Goal: Find specific page/section: Find specific page/section

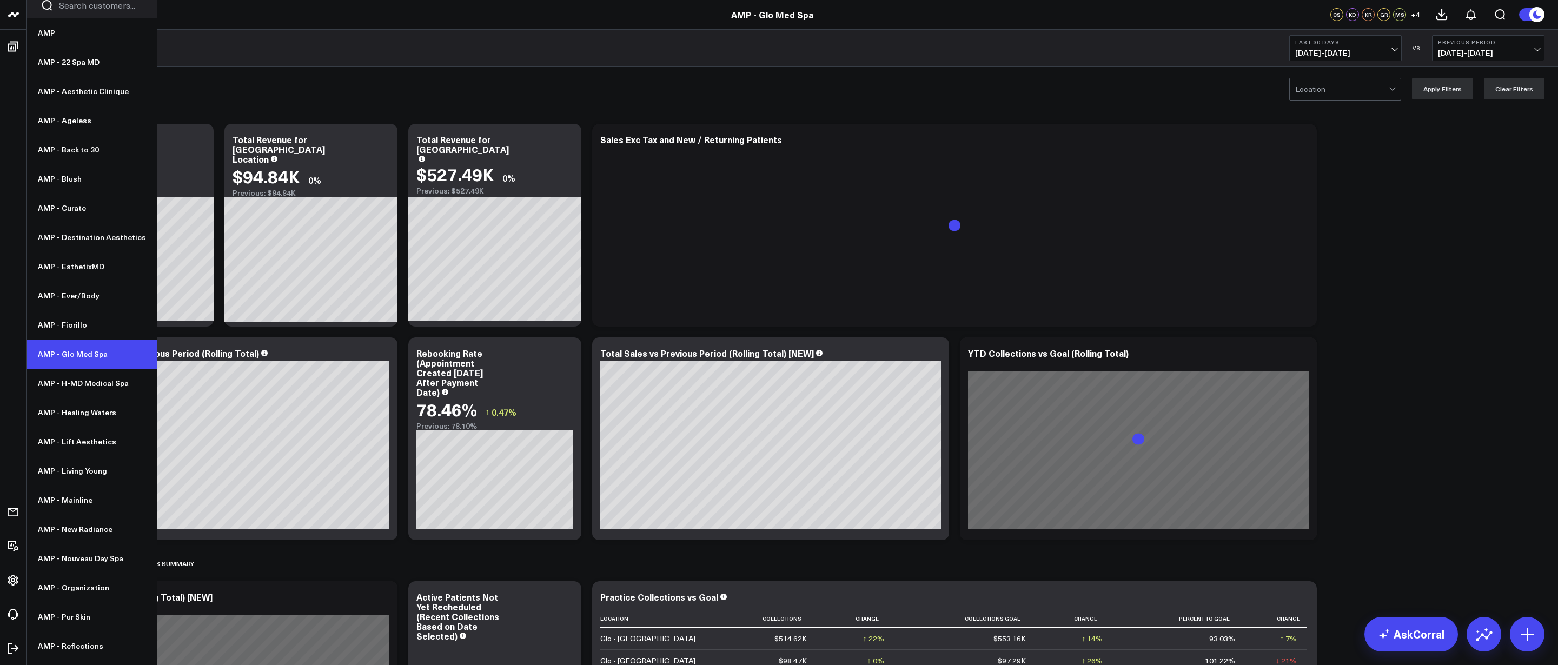
scroll to position [18, 0]
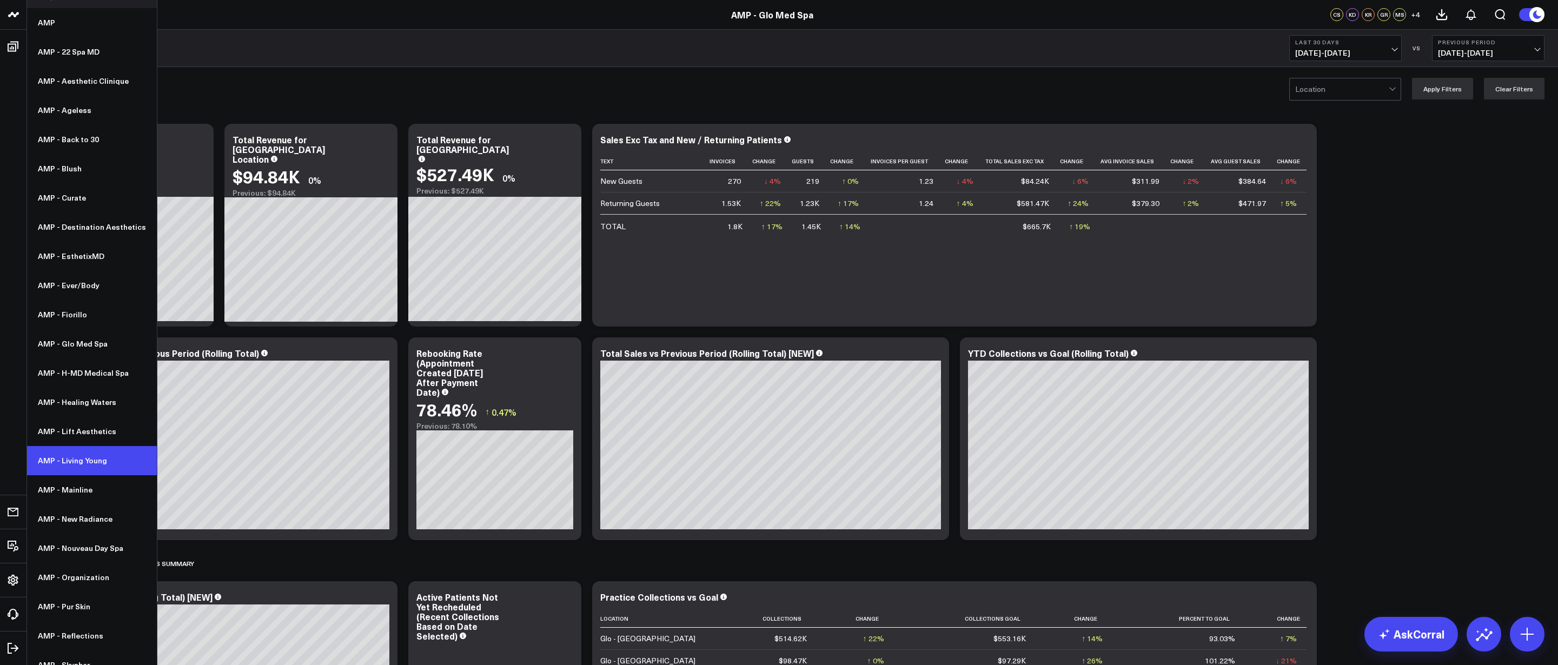
click at [87, 467] on link "AMP - Living Young" at bounding box center [92, 460] width 130 height 29
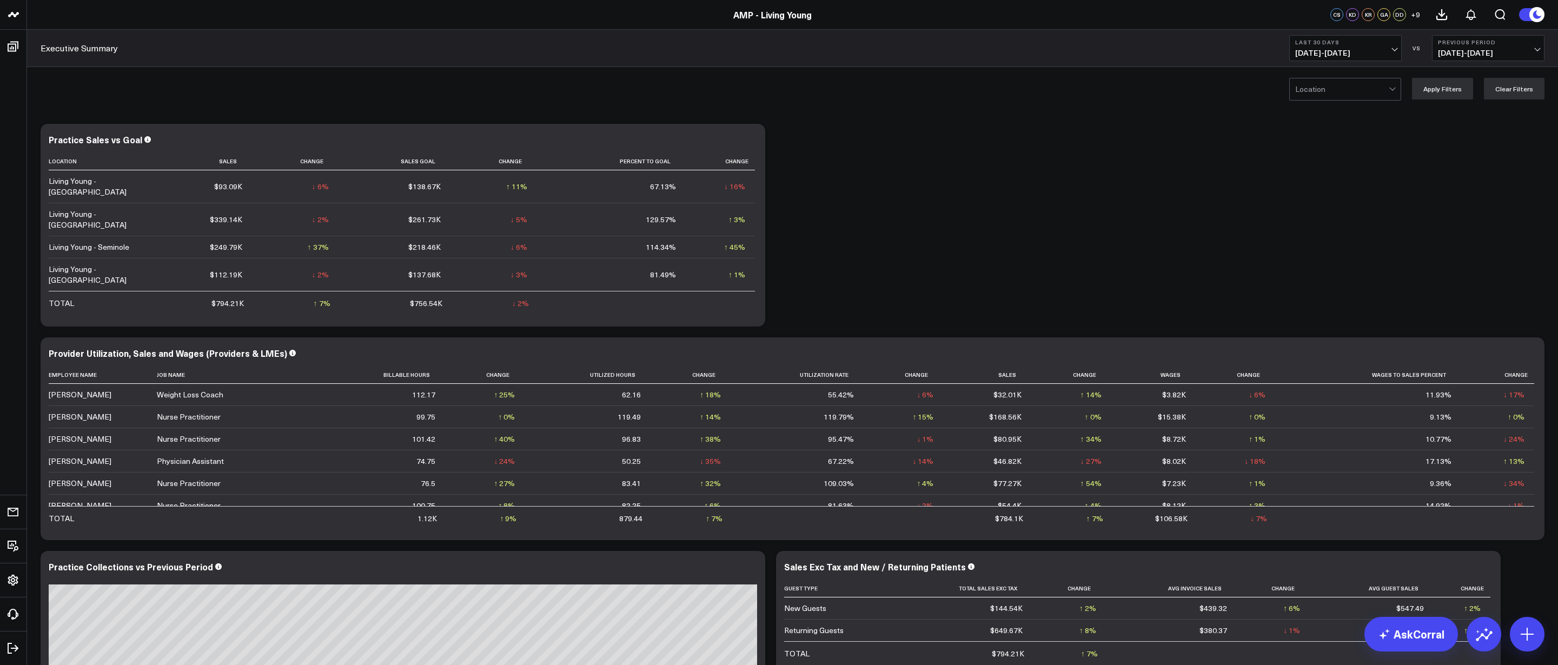
click at [1379, 50] on span "[DATE] - [DATE]" at bounding box center [1345, 53] width 101 height 9
click at [1336, 152] on link "Last 90 Days" at bounding box center [1345, 155] width 111 height 21
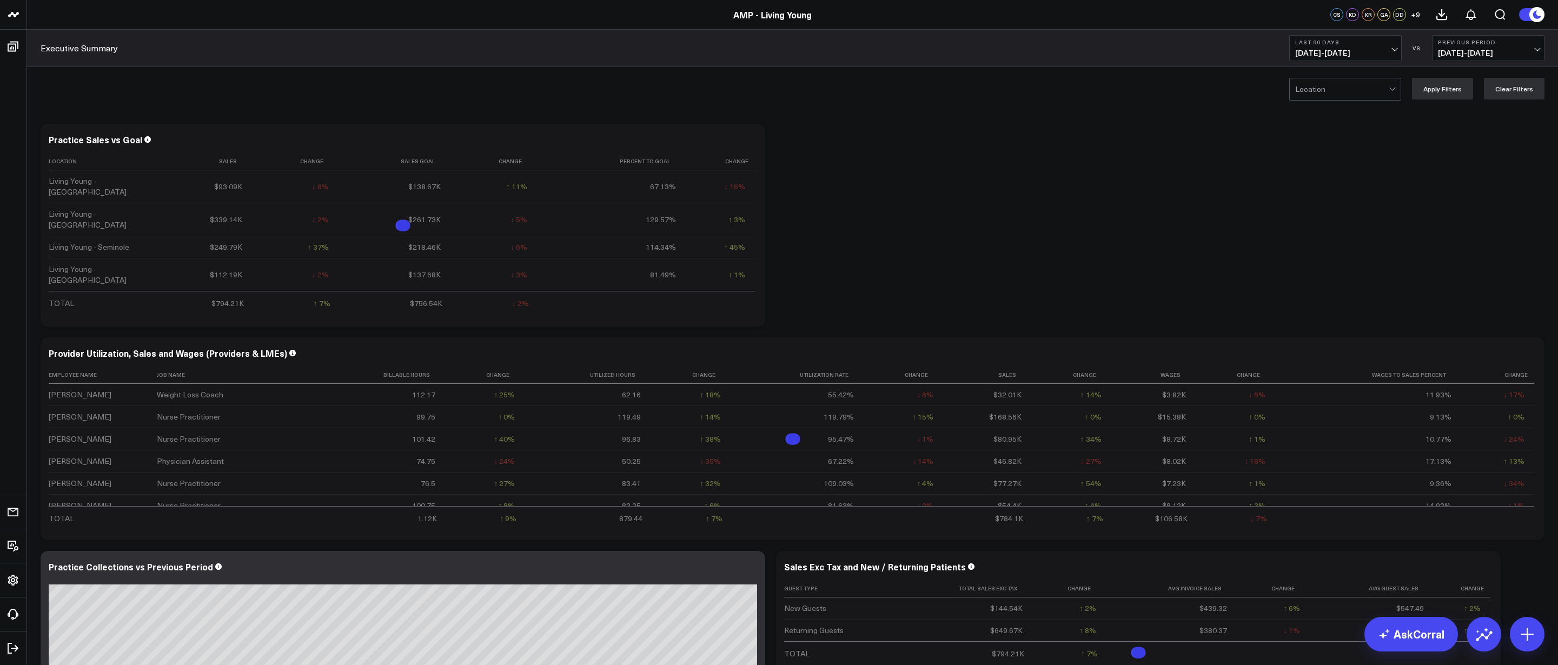
click at [1487, 56] on span "[DATE] - [DATE]" at bounding box center [1488, 53] width 101 height 9
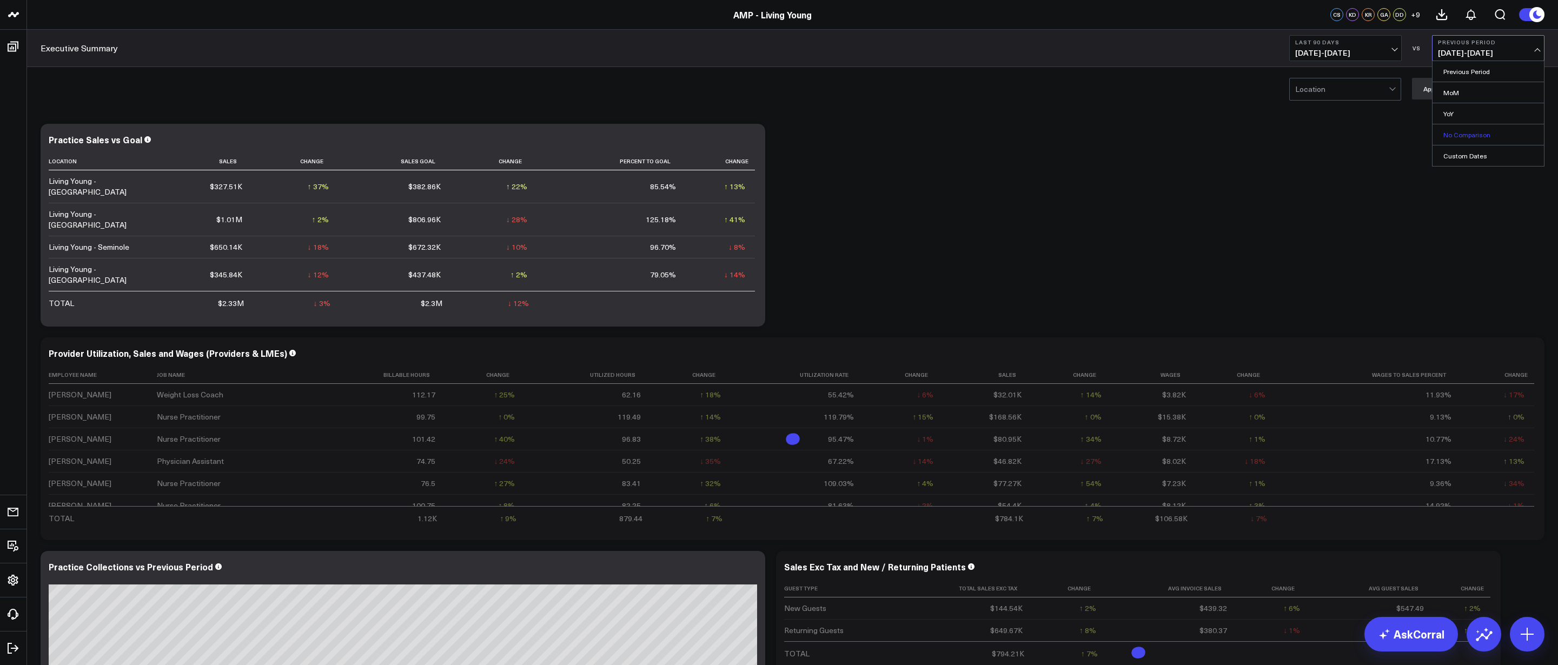
click at [1464, 129] on link "No Comparison" at bounding box center [1488, 134] width 111 height 21
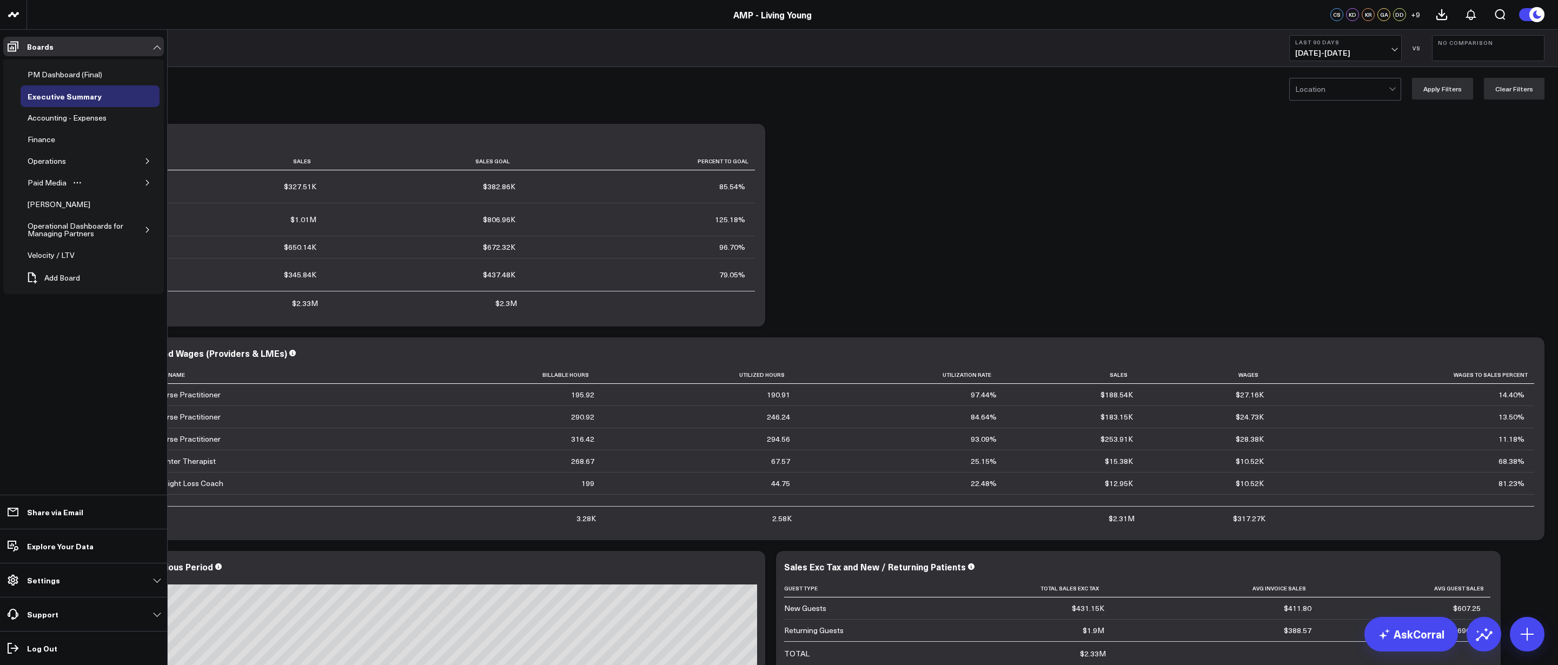
click at [149, 182] on icon "button" at bounding box center [147, 182] width 3 height 5
click at [72, 202] on div "Facebook Ads" at bounding box center [60, 204] width 54 height 13
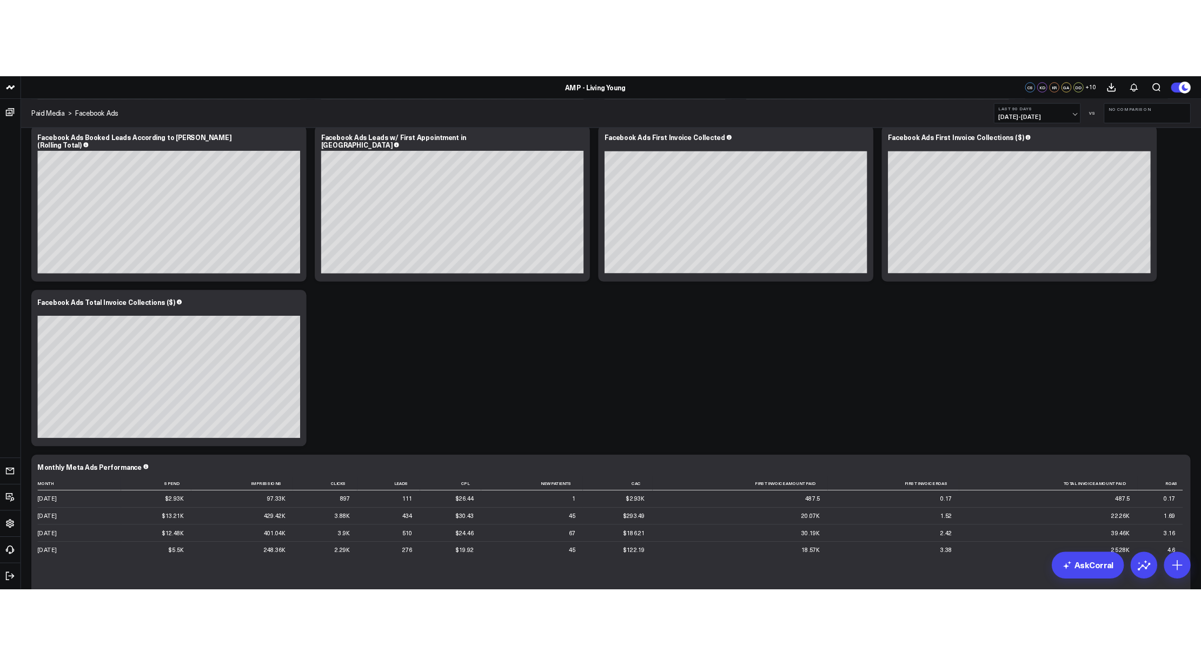
scroll to position [763, 0]
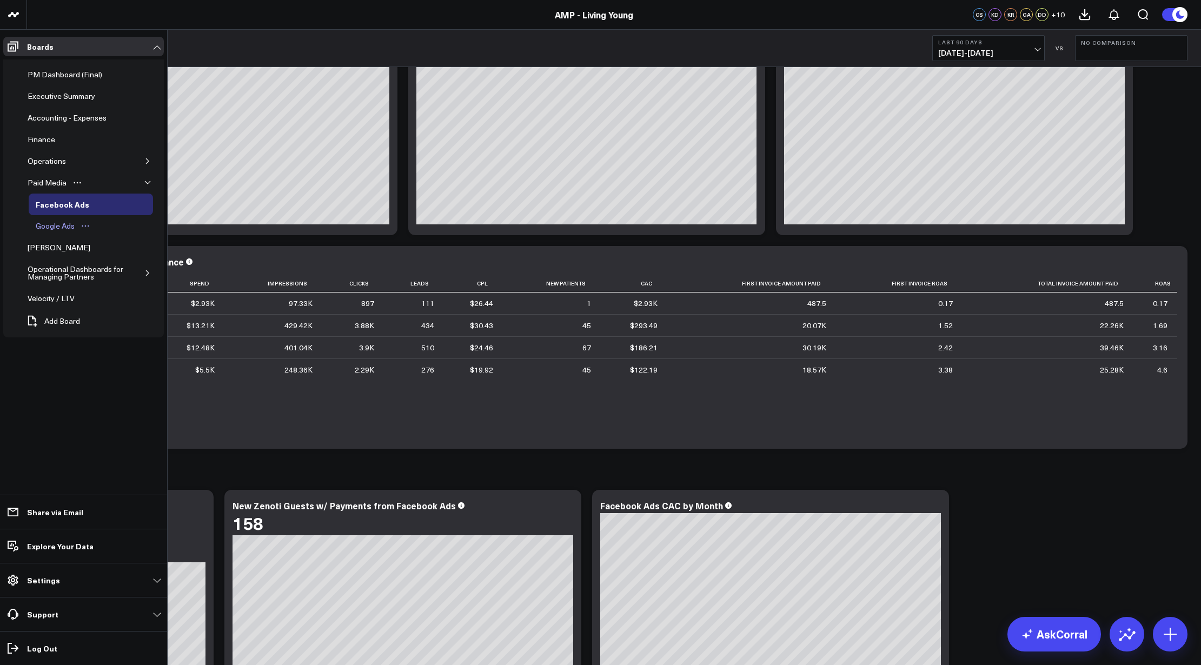
click at [67, 223] on div "Google Ads" at bounding box center [55, 226] width 44 height 13
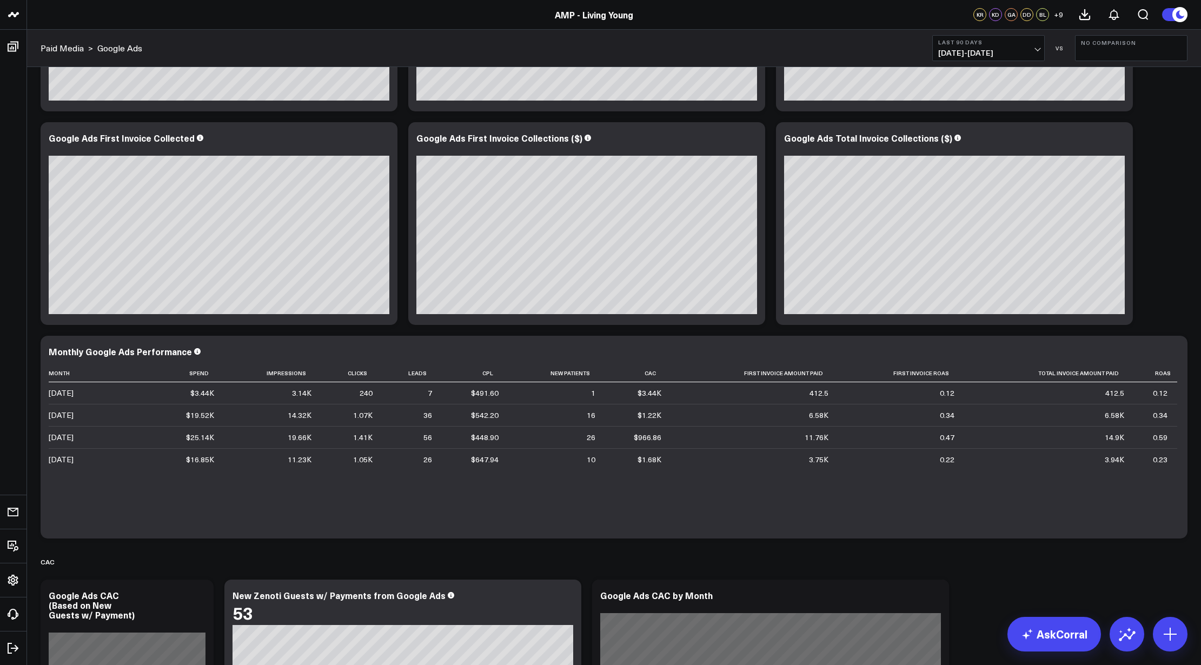
scroll to position [1181, 0]
